Goal: Task Accomplishment & Management: Use online tool/utility

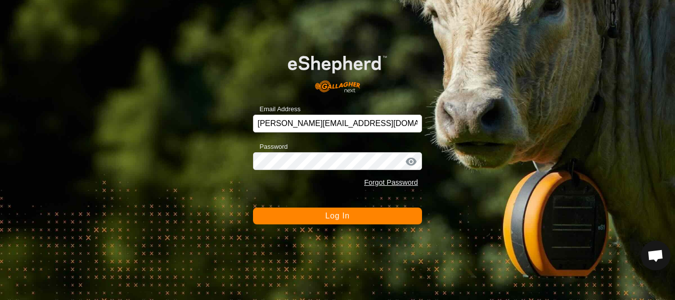
click at [346, 216] on span "Log In" at bounding box center [337, 215] width 24 height 8
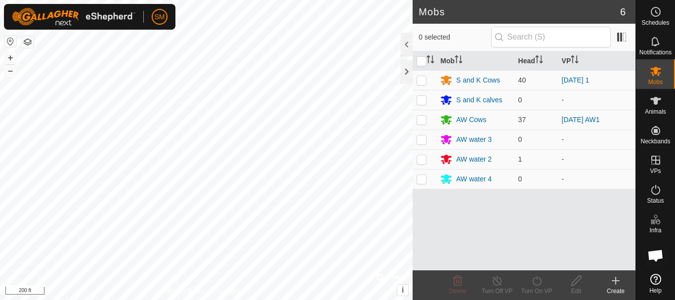
click at [28, 45] on button "button" at bounding box center [28, 42] width 12 height 12
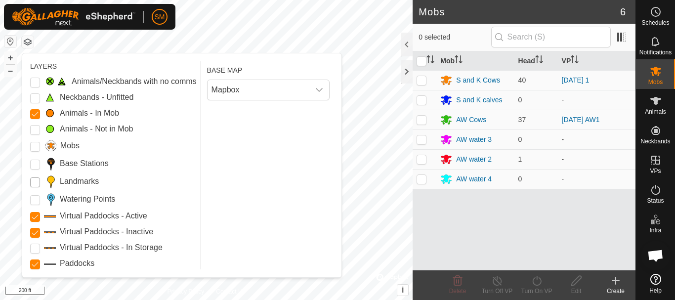
click at [33, 180] on input "Landmarks" at bounding box center [35, 182] width 10 height 10
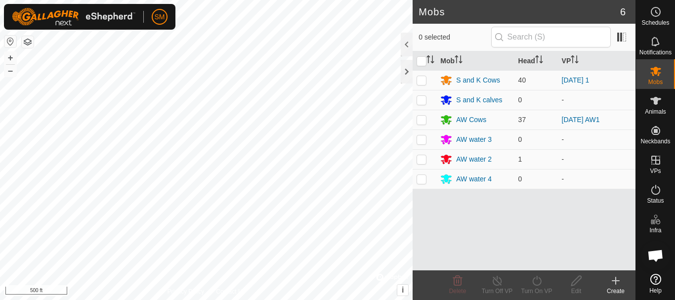
click at [616, 283] on icon at bounding box center [616, 280] width 0 height 7
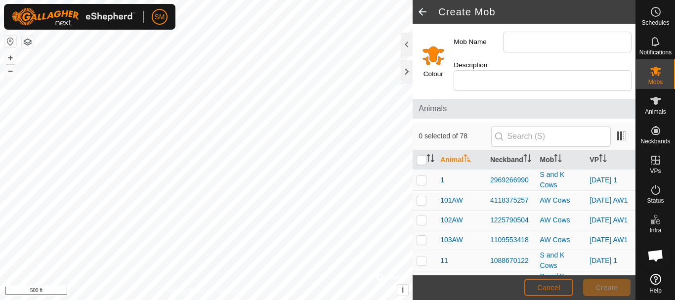
click at [556, 287] on span "Cancel" at bounding box center [548, 288] width 23 height 8
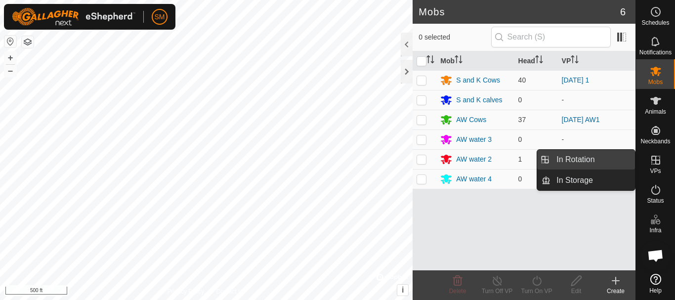
click at [594, 163] on link "In Rotation" at bounding box center [592, 160] width 84 height 20
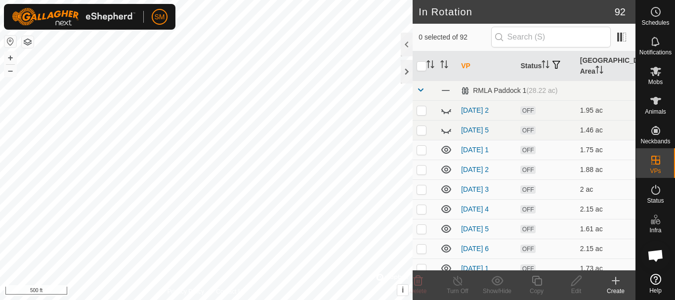
click at [614, 282] on icon at bounding box center [616, 281] width 12 height 12
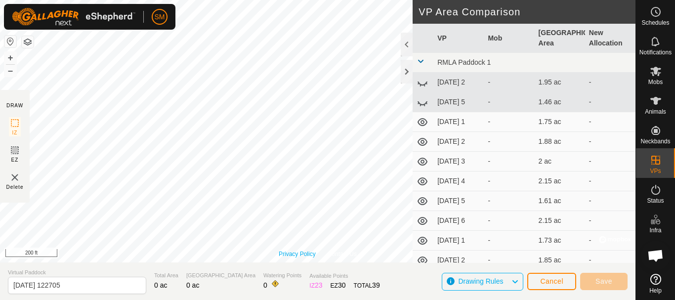
drag, startPoint x: 355, startPoint y: 252, endPoint x: 292, endPoint y: 250, distance: 63.8
click at [292, 250] on div "Privacy Policy Contact Us 17AW 0427234019 AW Cows [DATE] AW1 + – ⇧ i © Mapbox ,…" at bounding box center [317, 131] width 635 height 262
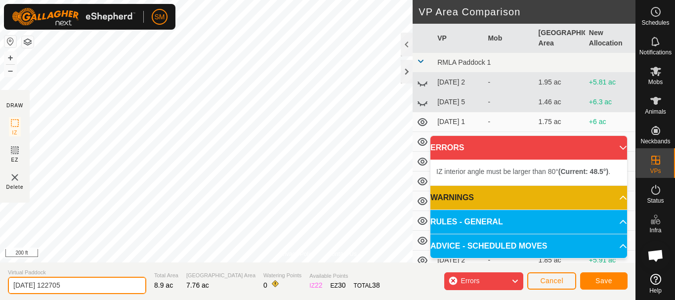
drag, startPoint x: 52, startPoint y: 285, endPoint x: 80, endPoint y: 280, distance: 27.5
click at [80, 280] on input "[DATE] 122705" at bounding box center [77, 285] width 138 height 17
type input "[DATE] AW7"
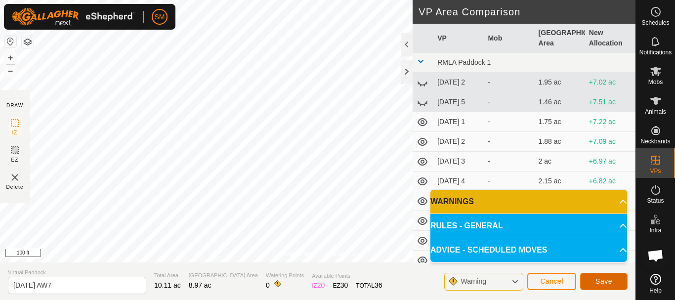
click at [604, 279] on span "Save" at bounding box center [603, 281] width 17 height 8
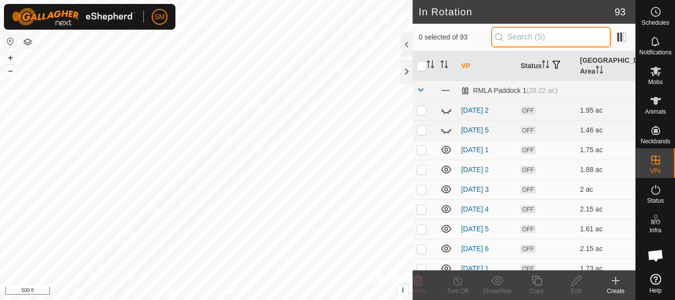
click at [535, 39] on input "text" at bounding box center [551, 37] width 120 height 21
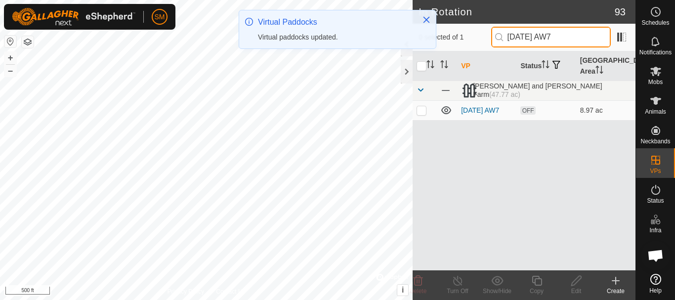
click at [565, 36] on input "[DATE] AW7" at bounding box center [551, 37] width 120 height 21
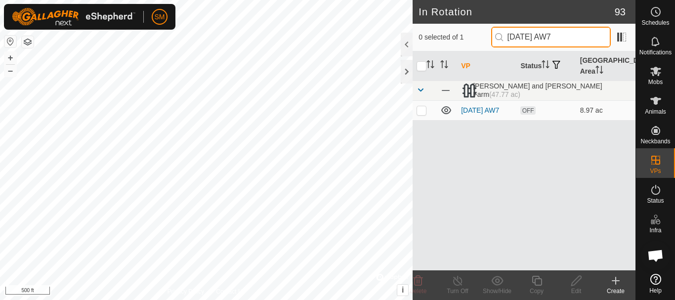
drag, startPoint x: 565, startPoint y: 36, endPoint x: 551, endPoint y: 37, distance: 14.4
click at [551, 37] on input "[DATE] AW7" at bounding box center [551, 37] width 120 height 21
click at [559, 36] on input "[DATE] AW7" at bounding box center [551, 37] width 120 height 21
click at [603, 39] on input "[DATE] AW7" at bounding box center [551, 37] width 120 height 21
drag, startPoint x: 565, startPoint y: 36, endPoint x: 497, endPoint y: 38, distance: 68.7
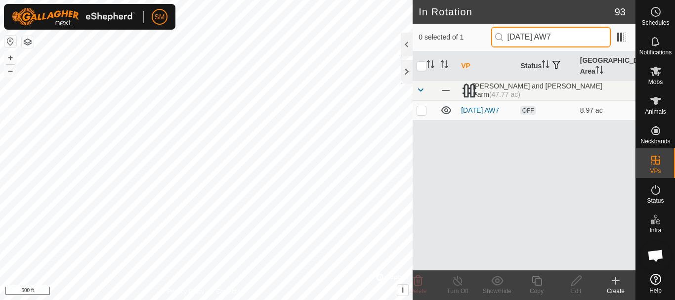
click at [497, 38] on input "[DATE] AW7" at bounding box center [551, 37] width 120 height 21
type input "[DATE] AW7"
click at [425, 113] on p-checkbox at bounding box center [422, 110] width 10 height 8
checkbox input "true"
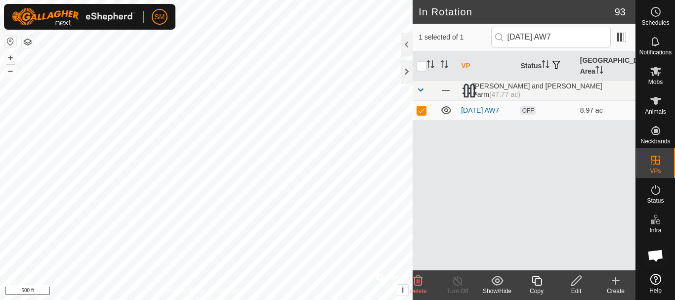
click at [539, 282] on icon at bounding box center [537, 281] width 12 height 12
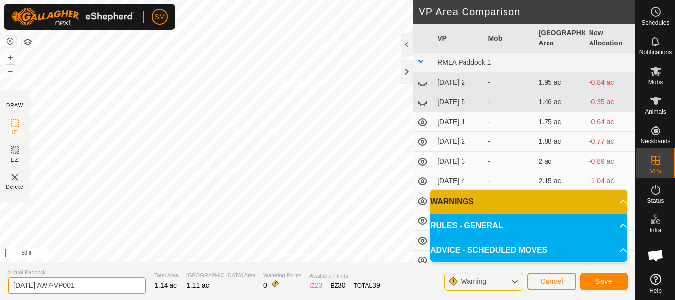
drag, startPoint x: 62, startPoint y: 285, endPoint x: 98, endPoint y: 281, distance: 35.7
click at [98, 281] on input "[DATE] AW7-VP001" at bounding box center [77, 285] width 138 height 17
type input "[DATE] AW8"
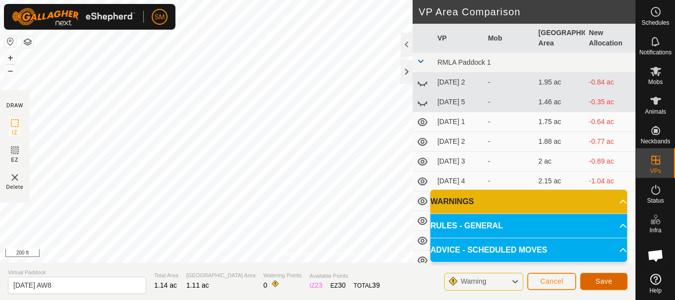
click at [606, 280] on span "Save" at bounding box center [603, 281] width 17 height 8
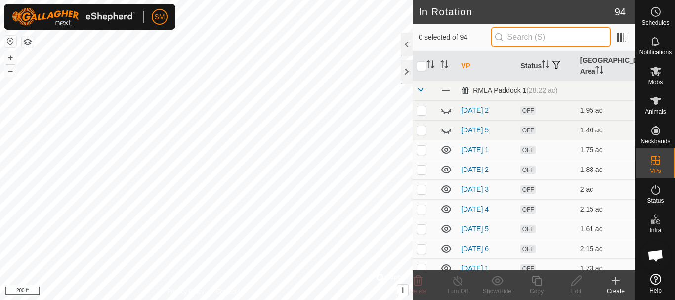
click at [527, 34] on input "text" at bounding box center [551, 37] width 120 height 21
paste input "[DATE] AW"
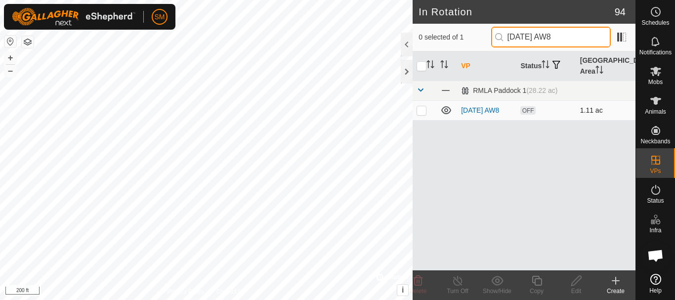
type input "[DATE] AW8"
click at [422, 111] on p-checkbox at bounding box center [422, 110] width 10 height 8
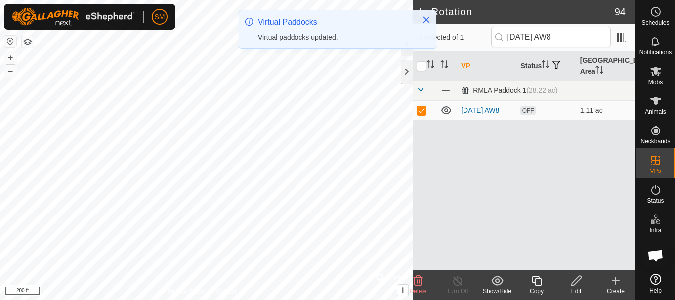
click at [536, 282] on icon at bounding box center [537, 281] width 12 height 12
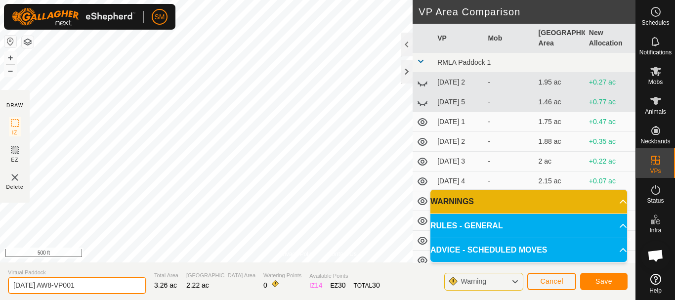
drag, startPoint x: 60, startPoint y: 285, endPoint x: 114, endPoint y: 278, distance: 54.2
click at [114, 278] on input "[DATE] AW8-VP001" at bounding box center [77, 285] width 138 height 17
type input "[DATE] AW9"
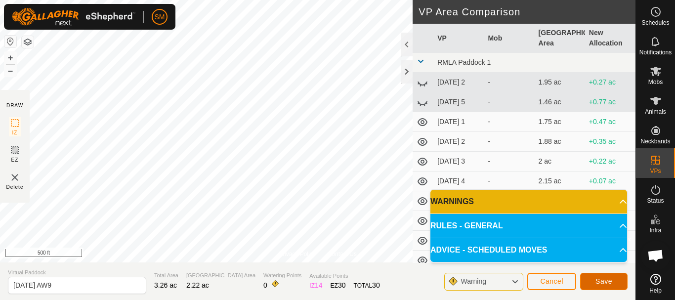
click at [609, 282] on span "Save" at bounding box center [603, 281] width 17 height 8
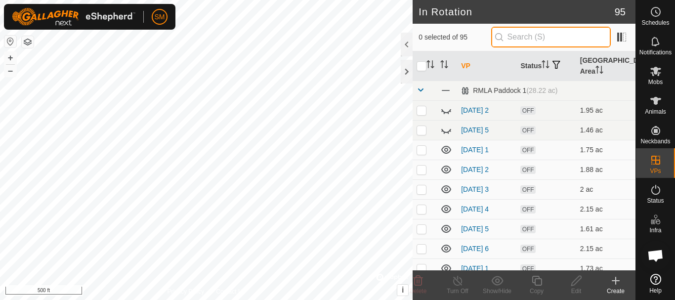
click at [538, 38] on input "text" at bounding box center [551, 37] width 120 height 21
paste input "[DATE] AW"
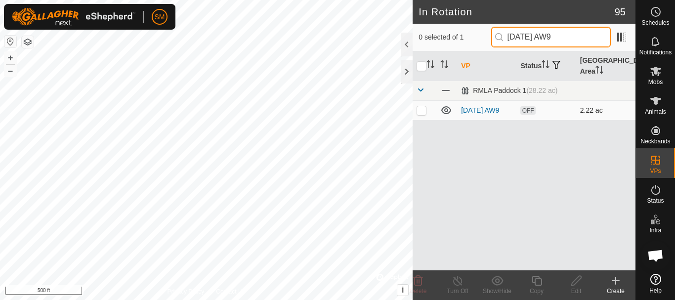
type input "[DATE] AW9"
click at [422, 114] on p-checkbox at bounding box center [422, 110] width 10 height 8
checkbox input "true"
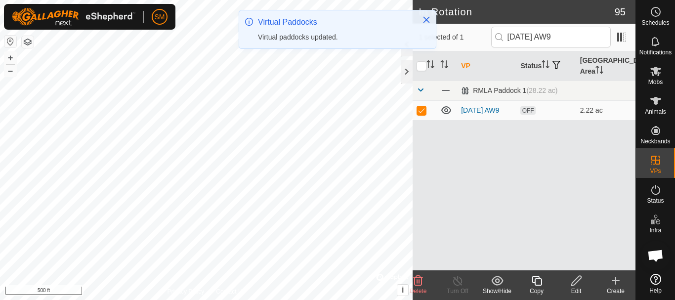
click at [536, 284] on icon at bounding box center [537, 281] width 12 height 12
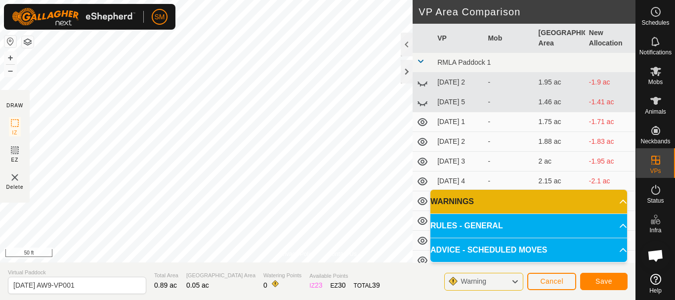
click at [361, 0] on html "SM Schedules Notifications Mobs Animals Neckbands VPs Status Infra Heatmap Help…" at bounding box center [337, 150] width 675 height 300
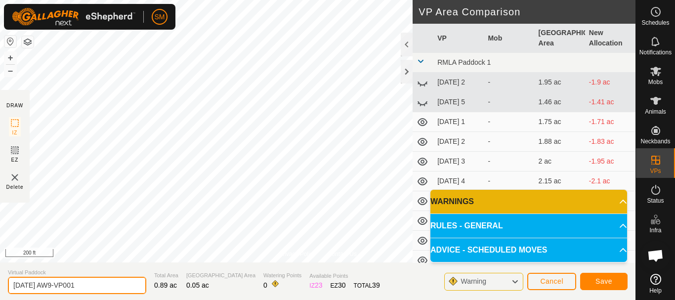
drag, startPoint x: 62, startPoint y: 285, endPoint x: 138, endPoint y: 279, distance: 75.9
click at [138, 279] on section "Virtual Paddock [DATE] AW9-VP001 Total Area 0.89 ac Grazing Area 0.05 ac Wateri…" at bounding box center [317, 281] width 635 height 38
type input "[DATE] AW10"
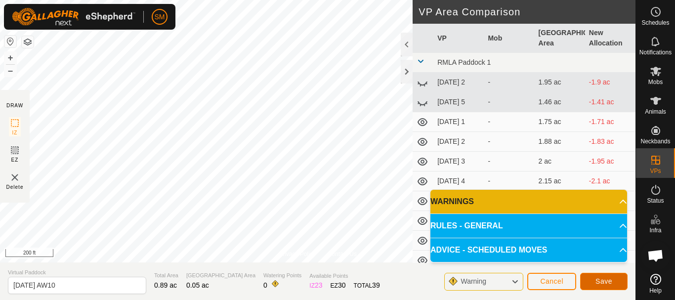
click at [611, 281] on span "Save" at bounding box center [603, 281] width 17 height 8
